Goal: Navigation & Orientation: Find specific page/section

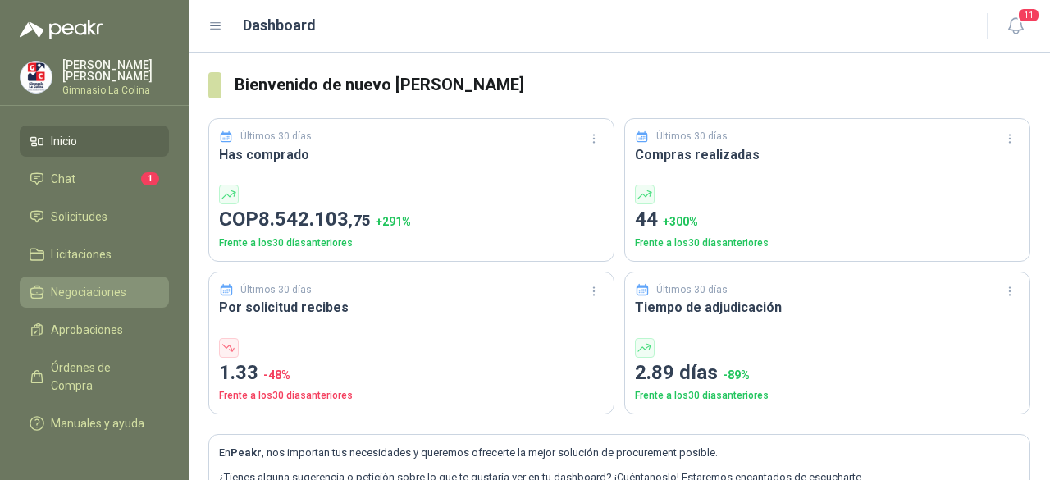
click at [82, 284] on span "Negociaciones" at bounding box center [88, 292] width 75 height 18
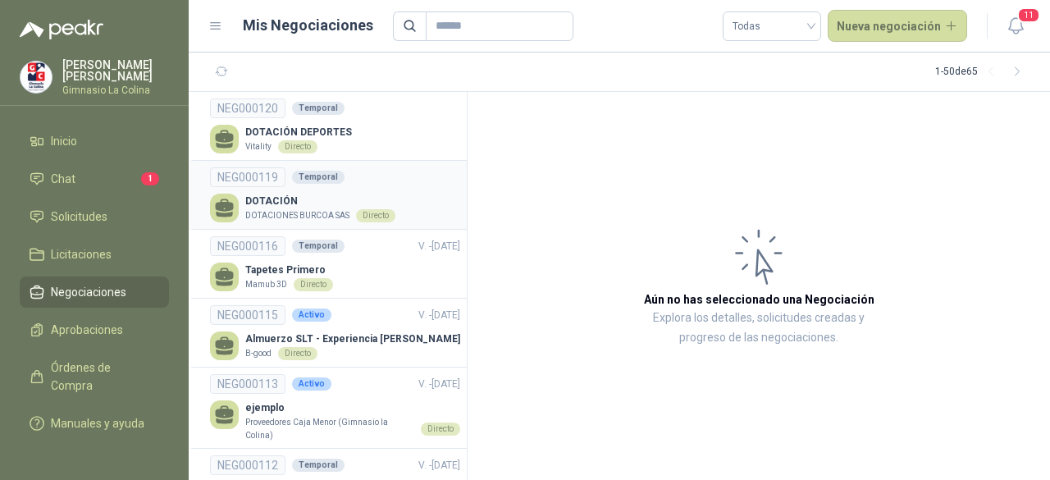
click at [317, 209] on p "DOTACIONES BURCOA SAS" at bounding box center [297, 215] width 104 height 13
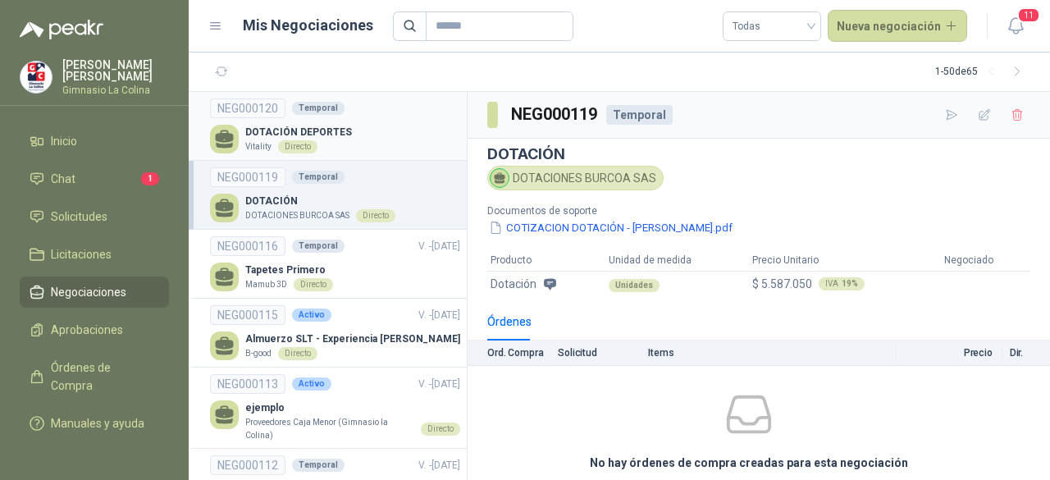
click at [330, 130] on p "DOTACIÓN DEPORTES" at bounding box center [298, 133] width 107 height 16
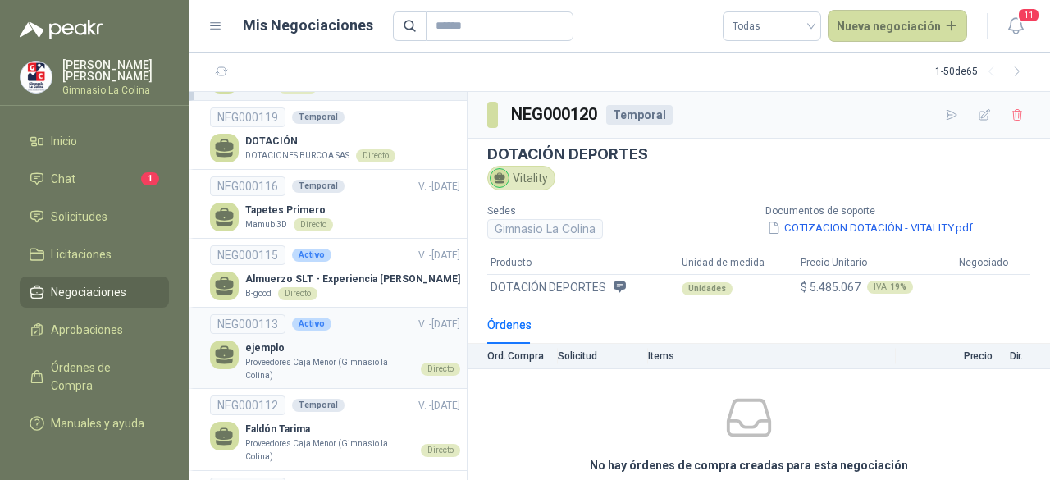
scroll to position [82, 0]
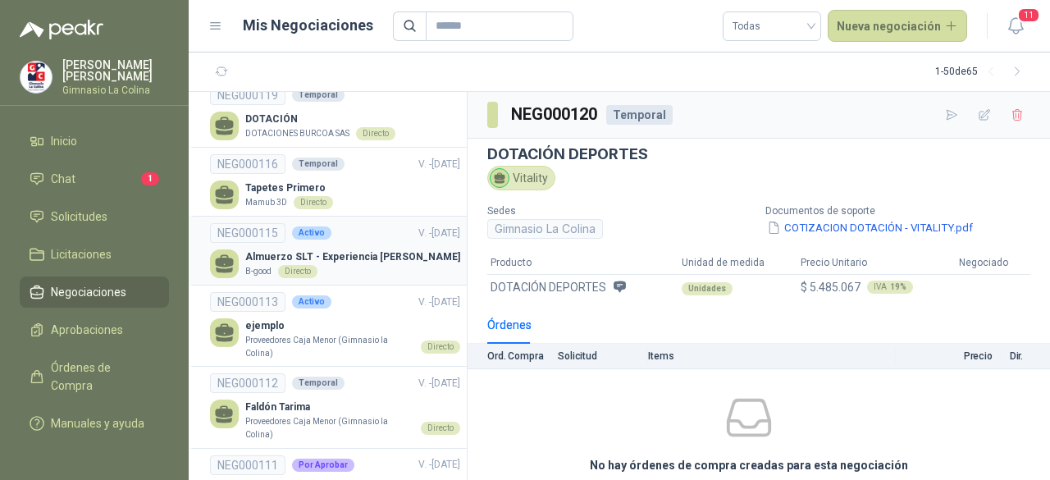
click at [392, 217] on li "NEG000115 Activo V. - [DATE] Almuerzo SLT - Experiencia [PERSON_NAME] B-good Di…" at bounding box center [328, 251] width 278 height 69
click at [358, 188] on div "Tapetes Primero Mamub 3D Directo" at bounding box center [335, 194] width 250 height 29
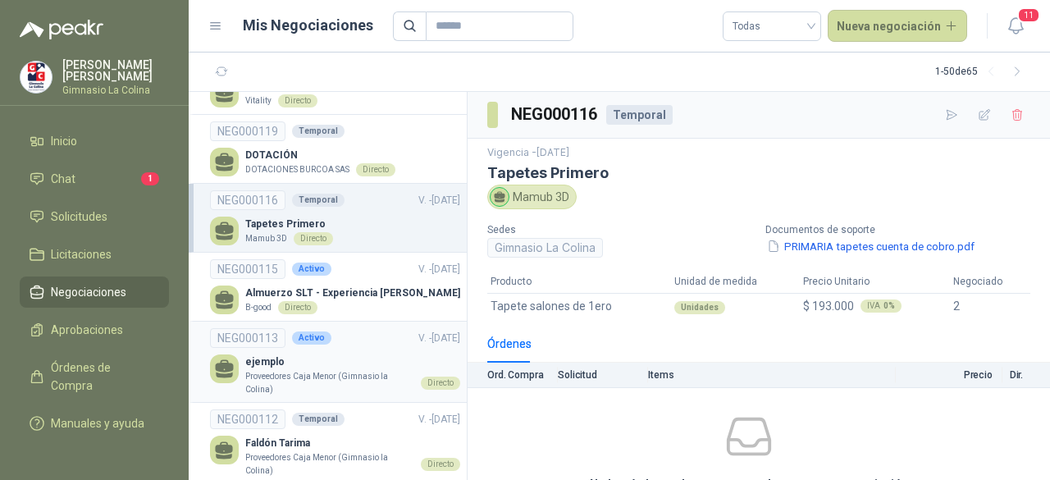
scroll to position [82, 0]
